Goal: Information Seeking & Learning: Learn about a topic

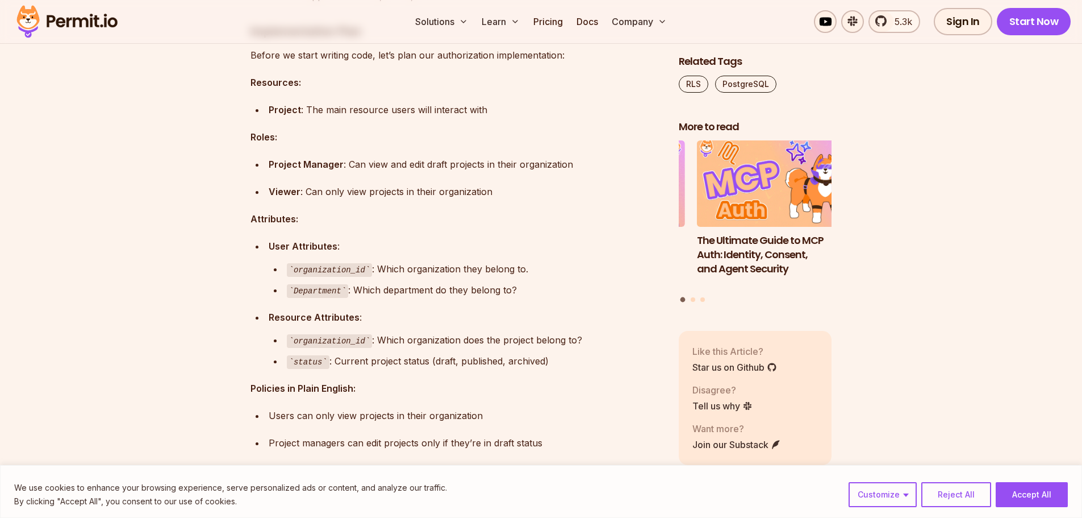
scroll to position [3807, 0]
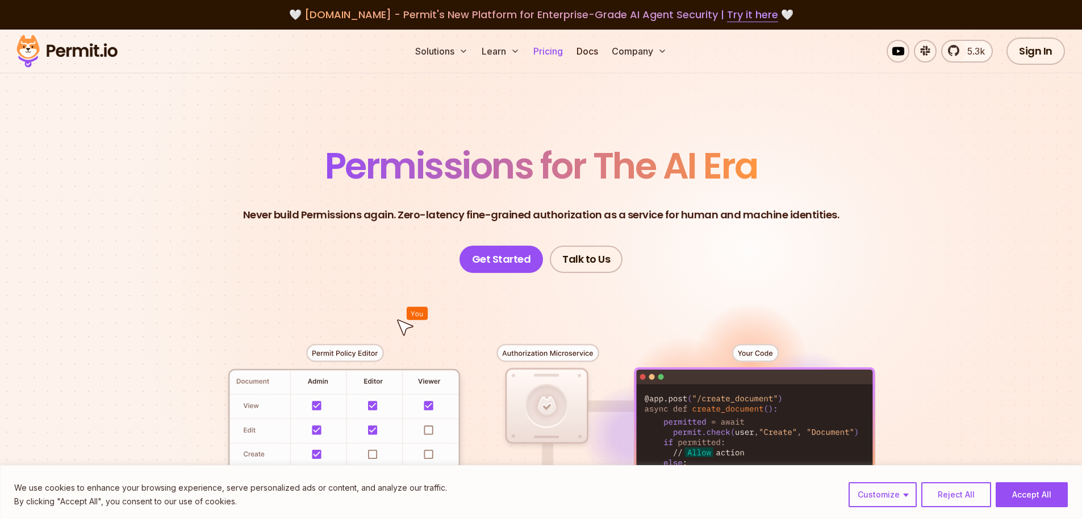
click at [553, 45] on link "Pricing" at bounding box center [548, 51] width 39 height 23
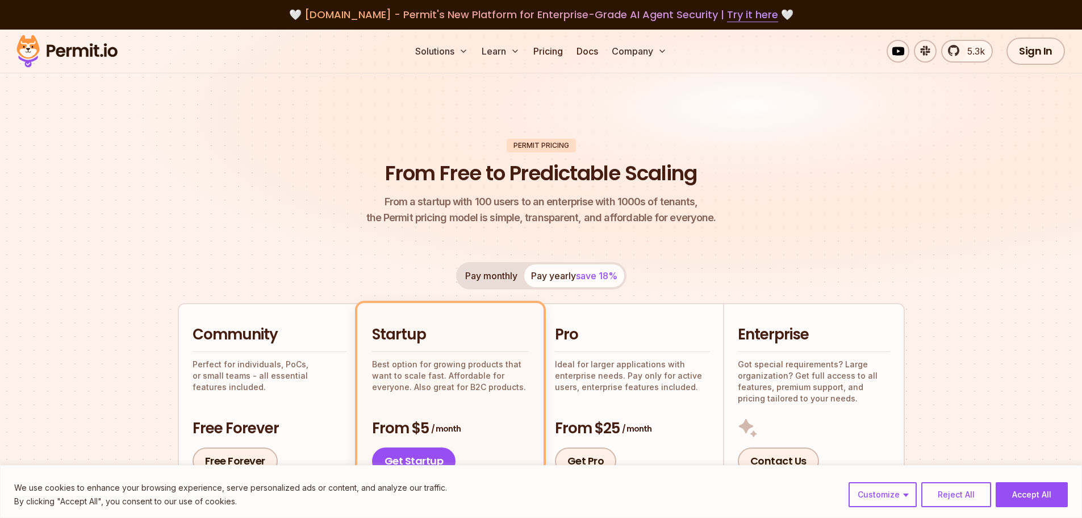
click at [504, 278] on button "Pay monthly" at bounding box center [492, 275] width 66 height 23
click at [580, 279] on span "save 18%" at bounding box center [596, 275] width 41 height 11
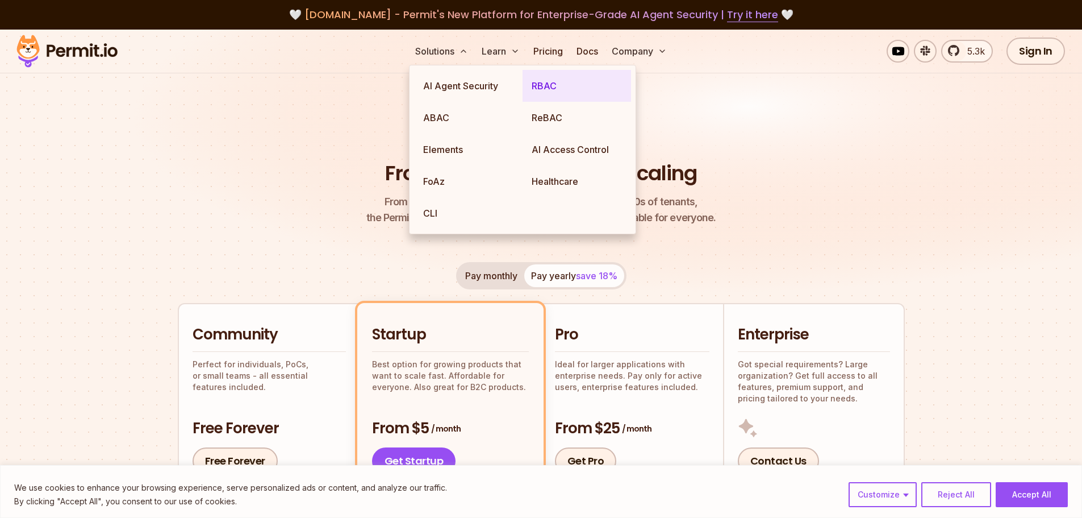
click at [562, 90] on link "RBAC" at bounding box center [577, 86] width 109 height 32
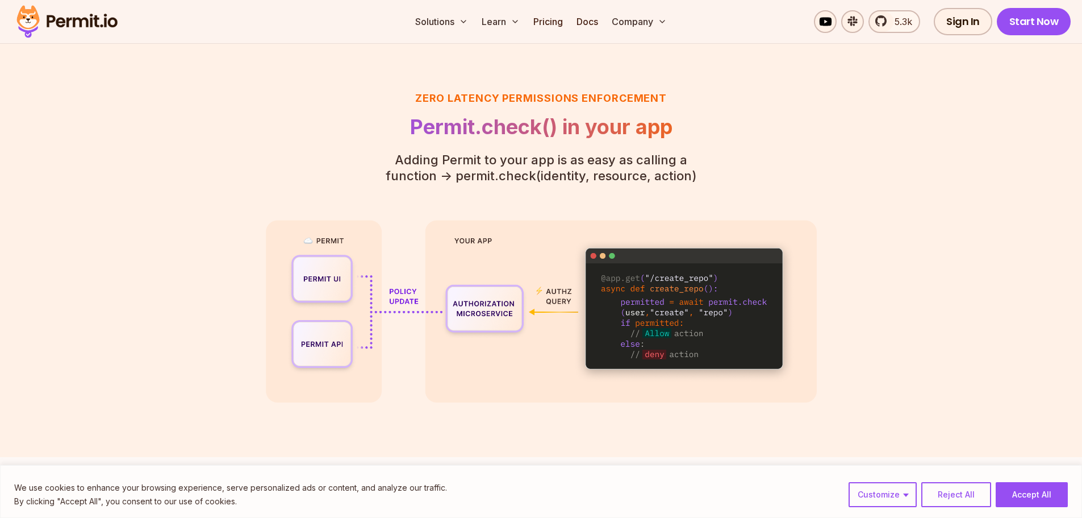
scroll to position [2557, 0]
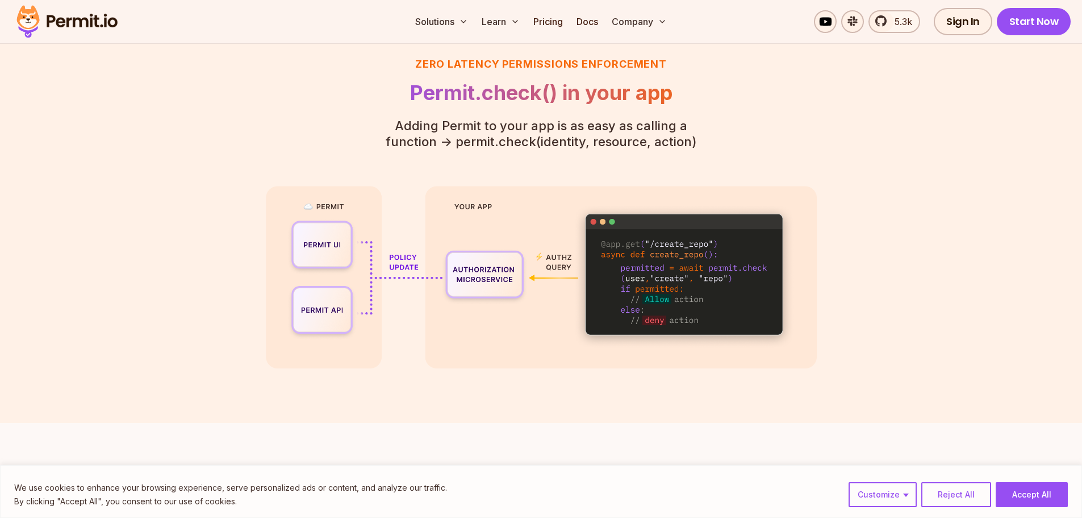
click at [868, 363] on section "Zero latency Permissions enforcement Permit.check() in your app Adding Permit t…" at bounding box center [541, 212] width 1082 height 421
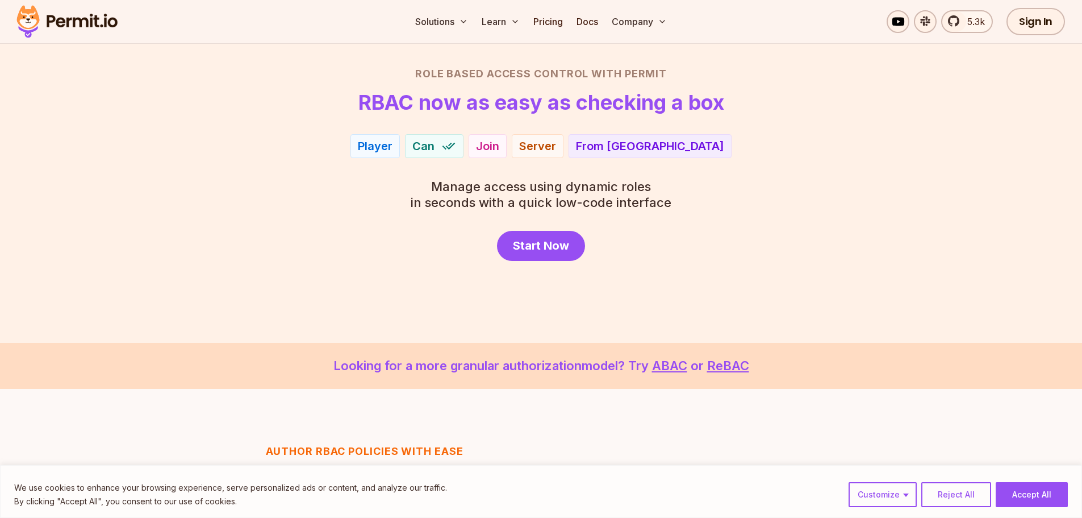
scroll to position [228, 0]
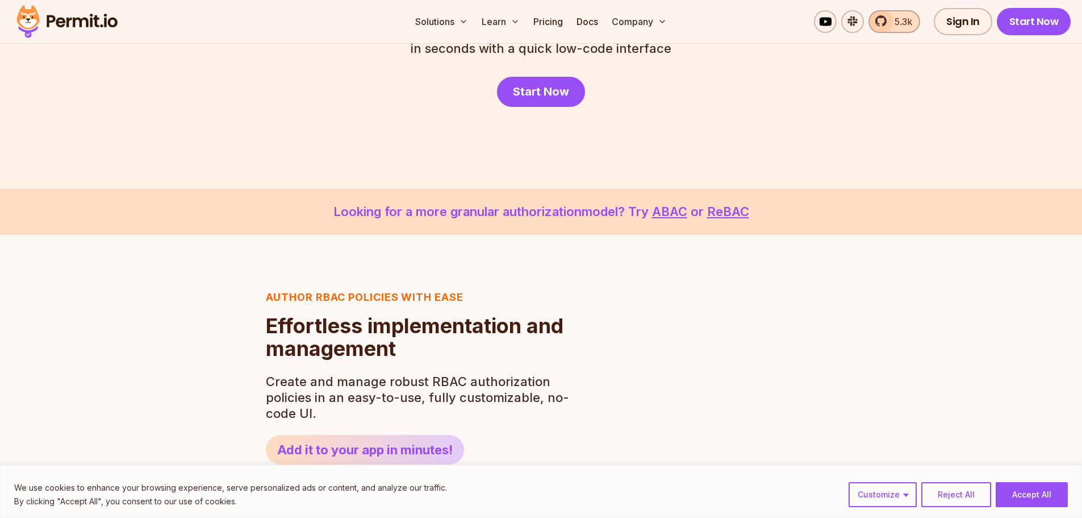
click at [901, 23] on span "5.3k" at bounding box center [900, 22] width 24 height 14
